Goal: Information Seeking & Learning: Check status

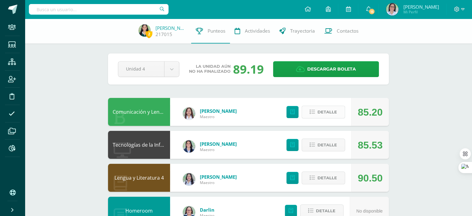
click at [321, 114] on span "Detalle" at bounding box center [327, 111] width 20 height 11
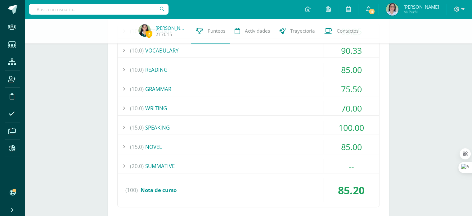
scroll to position [136, 0]
click at [159, 144] on div "(15.0) NOVEL" at bounding box center [248, 147] width 261 height 14
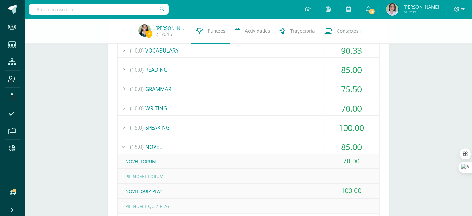
click at [159, 144] on div "(15.0) NOVEL" at bounding box center [248, 147] width 261 height 14
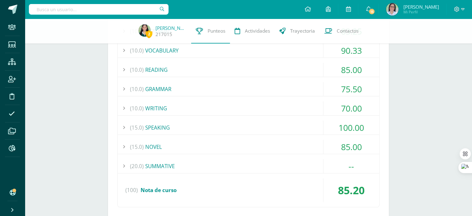
click at [165, 167] on div "(20.0) SUMMATIVE" at bounding box center [248, 166] width 261 height 14
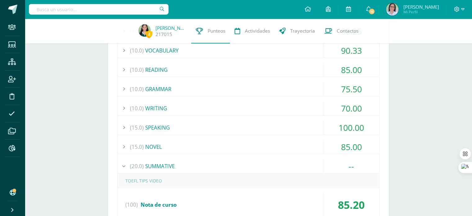
click at [165, 166] on div "(20.0) SUMMATIVE" at bounding box center [248, 166] width 261 height 14
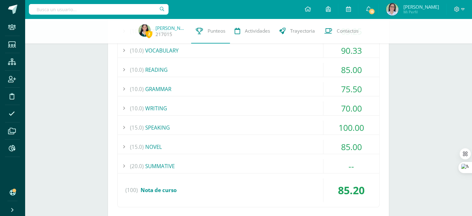
click at [164, 163] on div "(20.0) SUMMATIVE" at bounding box center [248, 166] width 261 height 14
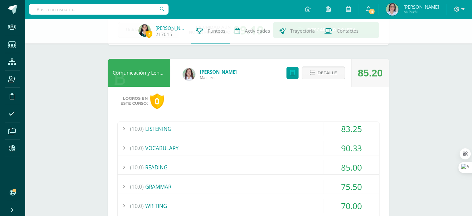
scroll to position [38, 0]
click at [316, 66] on div "Detalle" at bounding box center [314, 73] width 74 height 28
click at [323, 75] on span "Detalle" at bounding box center [327, 73] width 20 height 11
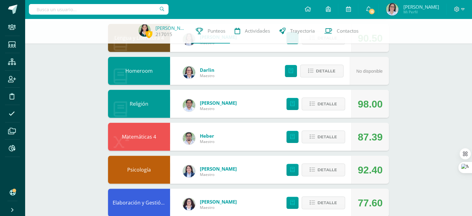
scroll to position [140, 0]
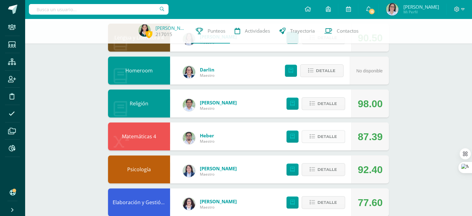
click at [328, 139] on span "Detalle" at bounding box center [327, 136] width 20 height 11
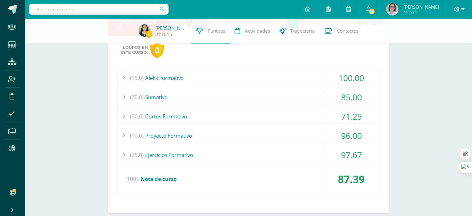
scroll to position [256, 0]
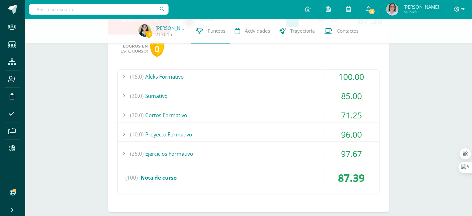
click at [235, 148] on div "(25.0) Ejercicios Formativo" at bounding box center [248, 153] width 261 height 14
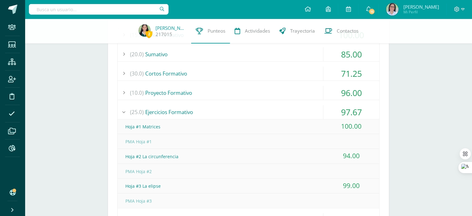
scroll to position [297, 0]
click at [193, 115] on div "(25.0) Ejercicios Formativo" at bounding box center [248, 112] width 261 height 14
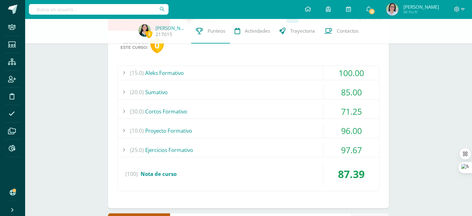
scroll to position [259, 0]
click at [179, 106] on div "(30.0) Cortos Formativo" at bounding box center [248, 111] width 261 height 14
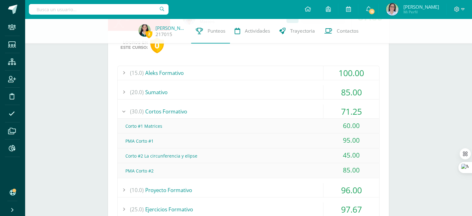
click at [179, 106] on div "(30.0) Cortos Formativo" at bounding box center [248, 111] width 261 height 14
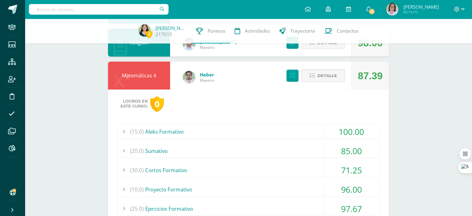
scroll to position [174, 0]
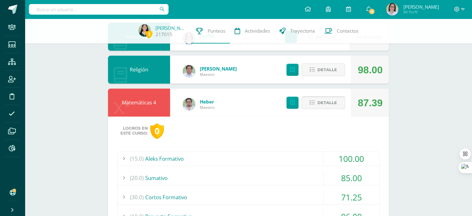
click at [319, 100] on span "Detalle" at bounding box center [327, 102] width 20 height 11
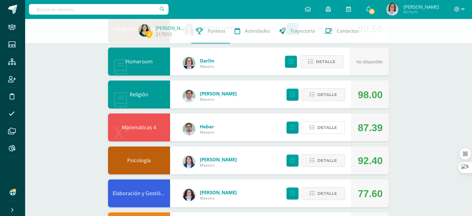
scroll to position [0, 0]
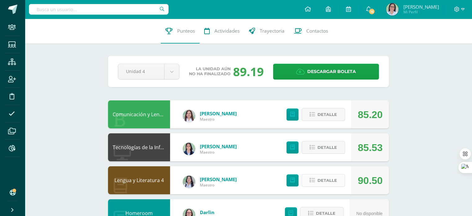
click at [324, 176] on span "Detalle" at bounding box center [327, 179] width 20 height 11
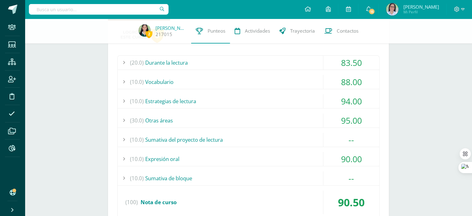
scroll to position [171, 0]
click at [226, 142] on div "(10.0) Sumativa del proyecto de lectura" at bounding box center [248, 139] width 261 height 14
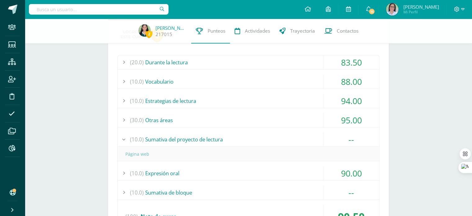
click at [226, 141] on div "(10.0) Sumativa del proyecto de lectura" at bounding box center [248, 139] width 261 height 14
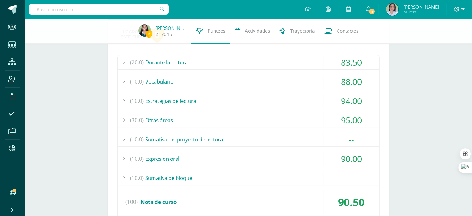
click at [269, 163] on div "(10.0) Expresión oral" at bounding box center [248, 158] width 261 height 14
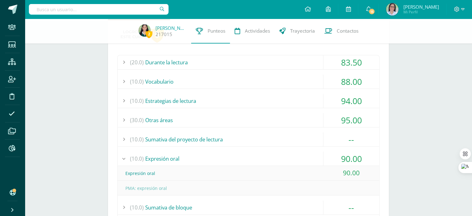
click at [273, 171] on div "Expresión oral" at bounding box center [248, 173] width 261 height 14
click at [255, 159] on div "(10.0) Expresión oral" at bounding box center [248, 158] width 261 height 14
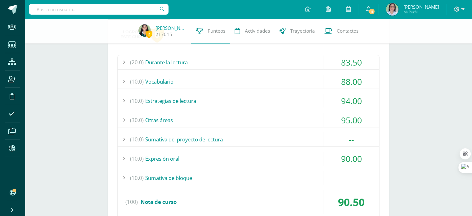
click at [266, 178] on div "(10.0) Sumativa de bloque" at bounding box center [248, 178] width 261 height 14
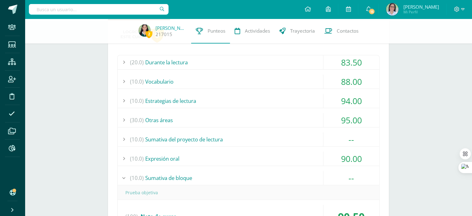
click at [266, 179] on div "(10.0) Sumativa de bloque" at bounding box center [248, 178] width 261 height 14
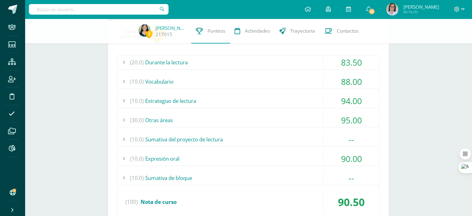
click at [199, 116] on div "(30.0) Otras áreas" at bounding box center [248, 120] width 261 height 14
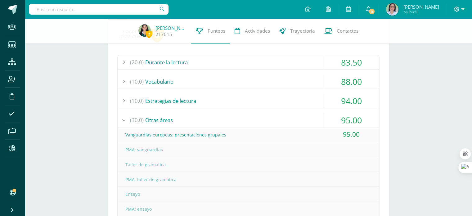
click at [155, 118] on div "(30.0) Otras áreas" at bounding box center [248, 120] width 261 height 14
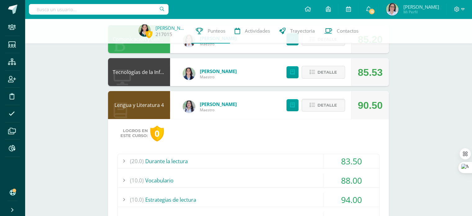
scroll to position [53, 0]
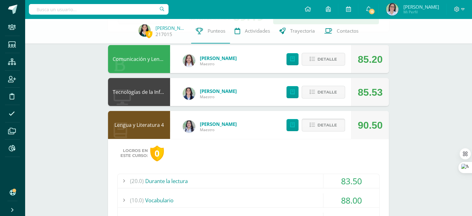
click at [318, 123] on span "Detalle" at bounding box center [327, 124] width 20 height 11
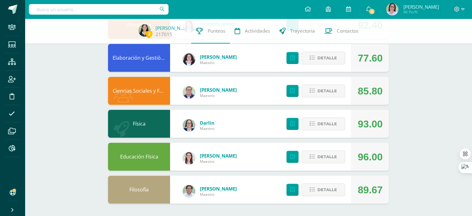
scroll to position [0, 0]
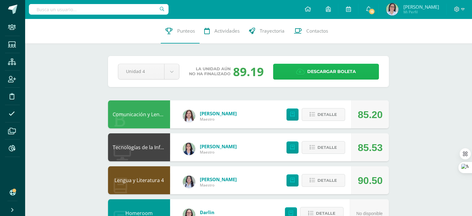
click at [321, 75] on span "Descargar boleta" at bounding box center [331, 71] width 49 height 15
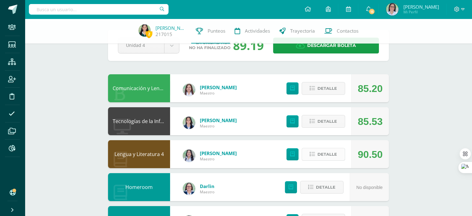
click at [322, 158] on span "Detalle" at bounding box center [327, 153] width 20 height 11
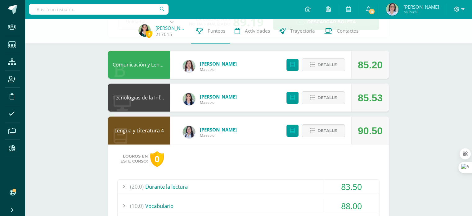
scroll to position [47, 0]
click at [323, 132] on span "Detalle" at bounding box center [327, 130] width 20 height 11
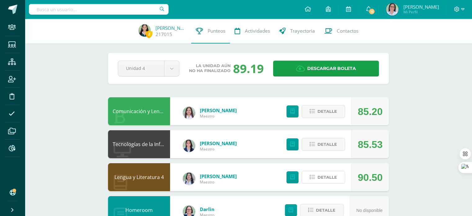
scroll to position [0, 0]
